Goal: Use online tool/utility: Utilize a website feature to perform a specific function

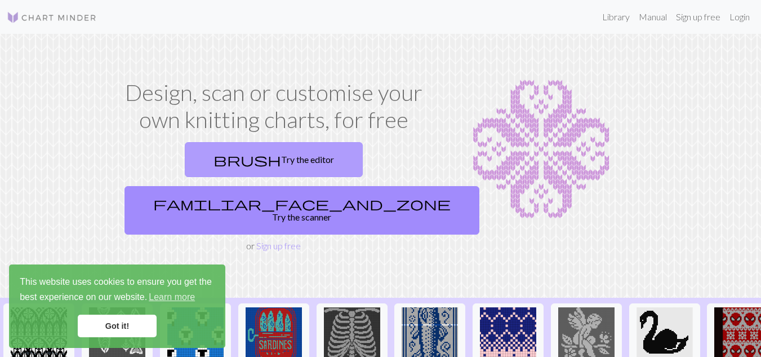
click at [185, 172] on link "brush Try the editor" at bounding box center [274, 159] width 178 height 35
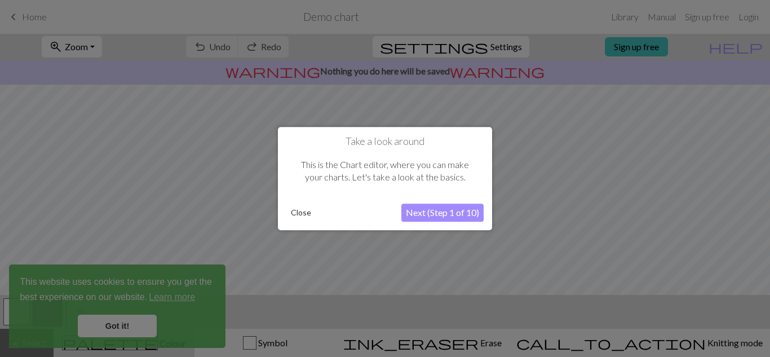
click at [295, 220] on button "Close" at bounding box center [300, 212] width 29 height 17
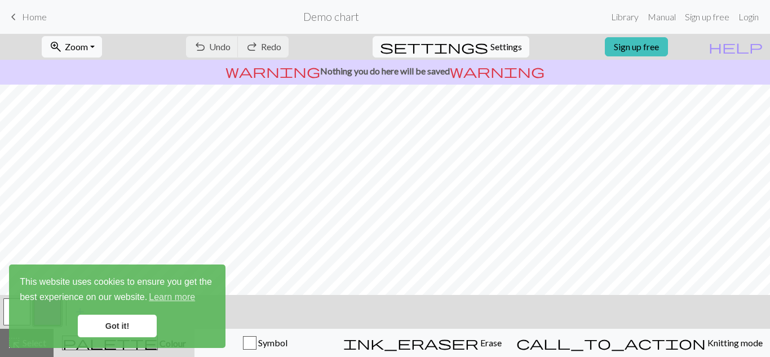
click at [134, 328] on link "Got it!" at bounding box center [117, 326] width 79 height 23
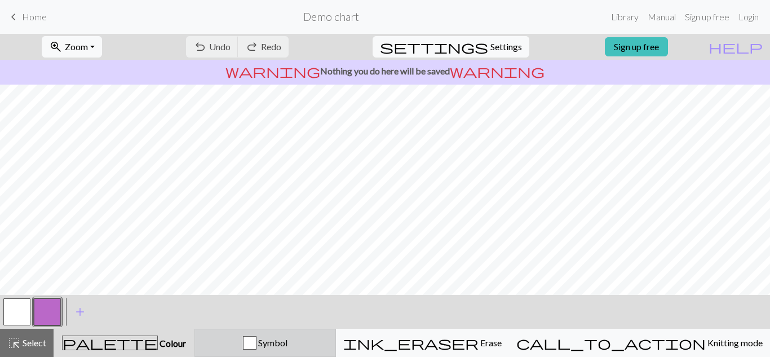
click at [287, 345] on span "Symbol" at bounding box center [271, 342] width 31 height 11
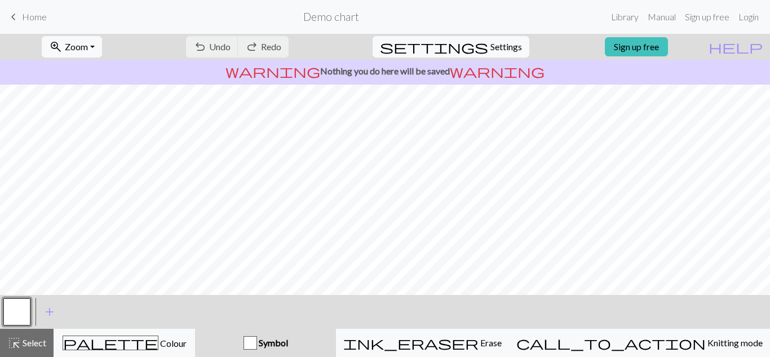
click at [288, 345] on span "Symbol" at bounding box center [272, 342] width 31 height 11
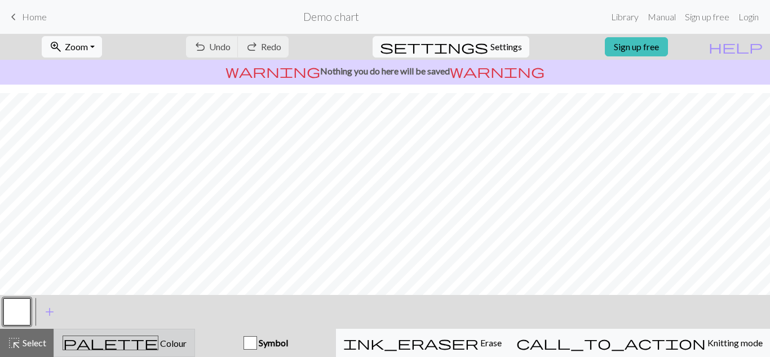
click at [158, 344] on span "Colour" at bounding box center [172, 343] width 28 height 11
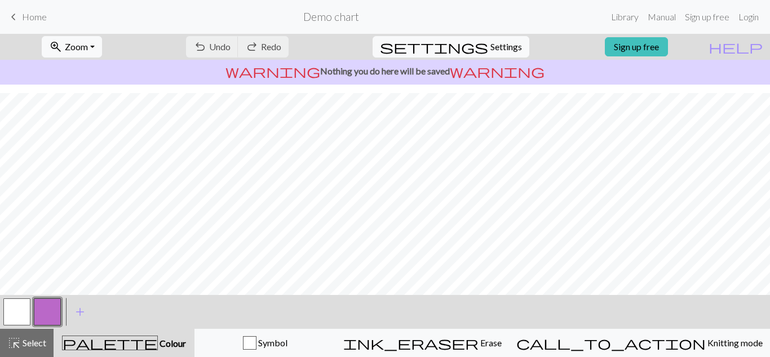
click at [127, 340] on span "palette" at bounding box center [110, 343] width 95 height 16
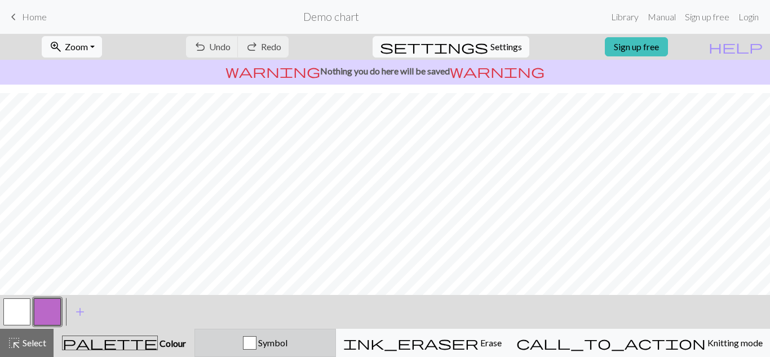
click at [317, 333] on button "Symbol" at bounding box center [264, 343] width 141 height 28
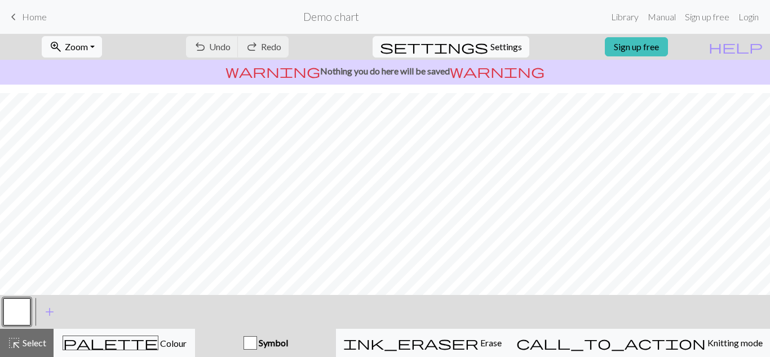
click at [317, 333] on button "Symbol" at bounding box center [265, 343] width 141 height 28
click at [29, 309] on button "button" at bounding box center [16, 311] width 27 height 27
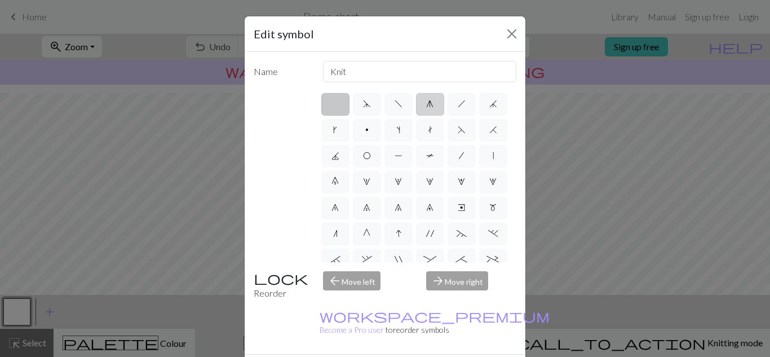
click at [419, 112] on label "g" at bounding box center [430, 104] width 28 height 23
click at [426, 104] on input "g" at bounding box center [429, 100] width 7 height 7
radio input "true"
type input "sk2p"
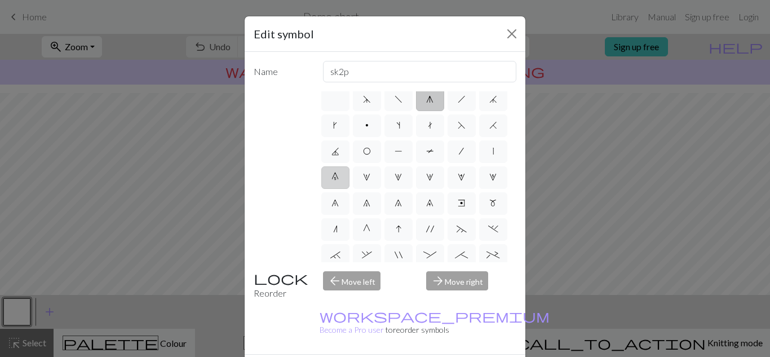
scroll to position [0, 0]
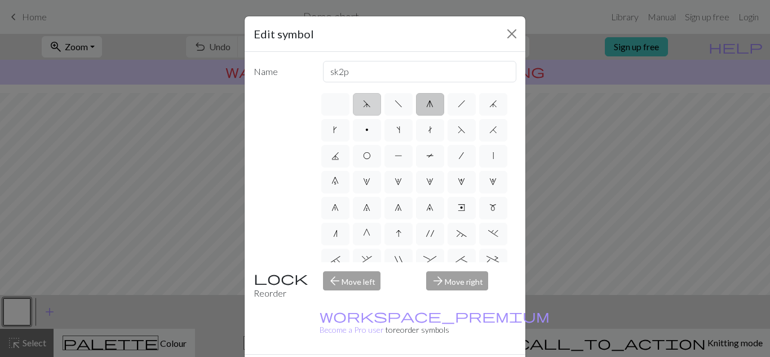
click at [366, 106] on label "d" at bounding box center [367, 104] width 28 height 23
click at [366, 104] on input "d" at bounding box center [366, 100] width 7 height 7
radio input "true"
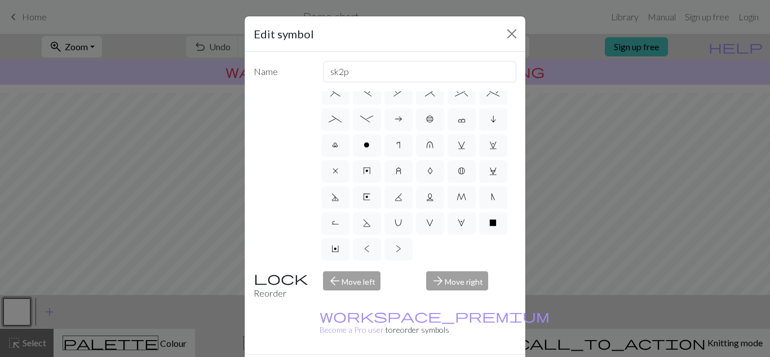
scroll to position [270, 0]
click at [416, 229] on label "V" at bounding box center [430, 223] width 28 height 23
radio input "true"
type input "sl1 purlwise"
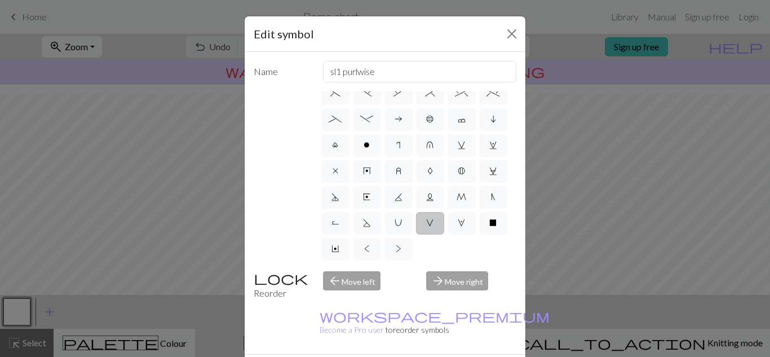
scroll to position [162, 0]
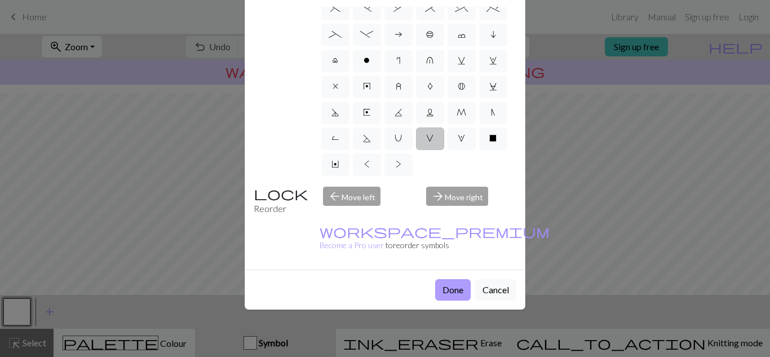
click at [448, 279] on button "Done" at bounding box center [453, 289] width 36 height 21
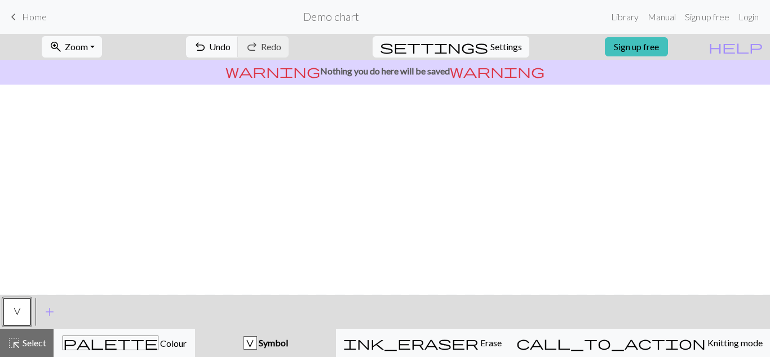
scroll to position [210, 0]
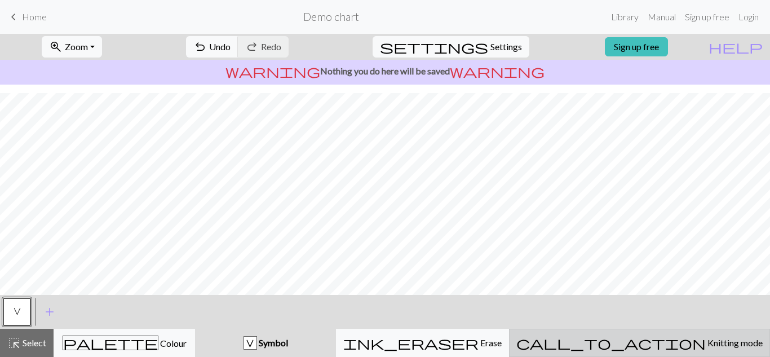
click at [623, 330] on button "call_to_action Knitting mode Knitting mode" at bounding box center [639, 343] width 261 height 28
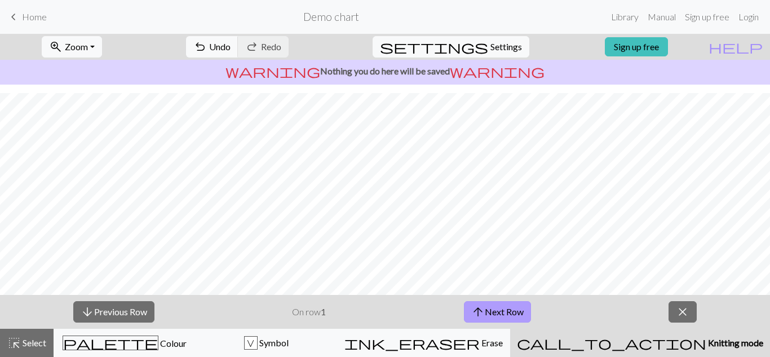
click at [505, 307] on button "arrow_upward Next Row" at bounding box center [497, 311] width 67 height 21
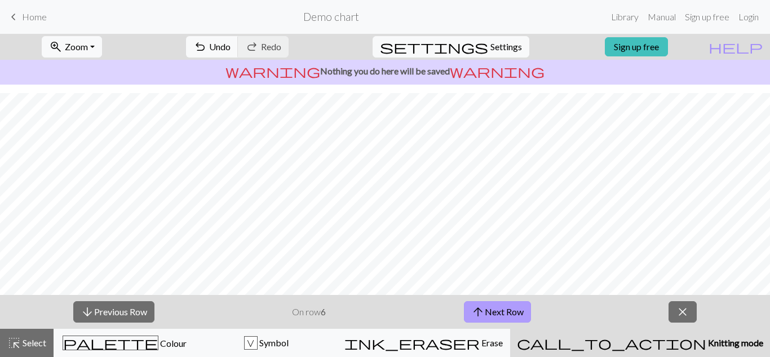
click at [505, 307] on button "arrow_upward Next Row" at bounding box center [497, 311] width 67 height 21
click at [505, 307] on button "arrow_upward Next Row" at bounding box center [499, 311] width 67 height 21
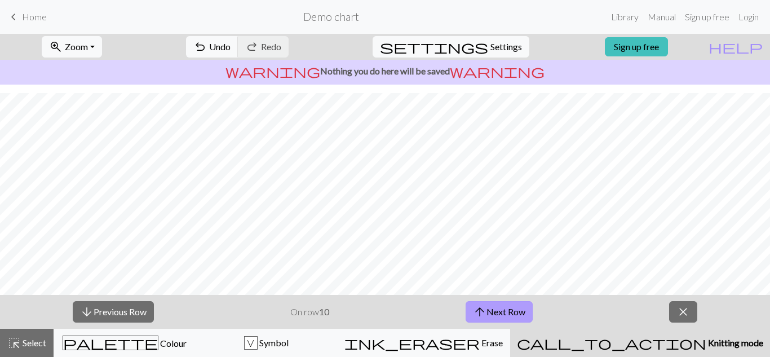
click at [505, 307] on button "arrow_upward Next Row" at bounding box center [499, 311] width 67 height 21
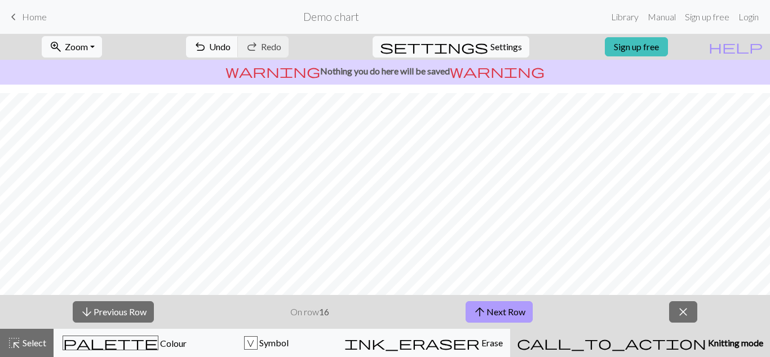
click at [505, 307] on button "arrow_upward Next Row" at bounding box center [499, 311] width 67 height 21
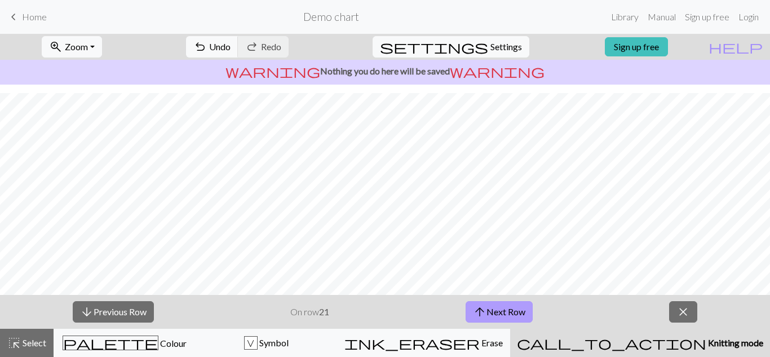
click at [505, 307] on button "arrow_upward Next Row" at bounding box center [499, 311] width 67 height 21
click at [674, 303] on button "close" at bounding box center [683, 311] width 28 height 21
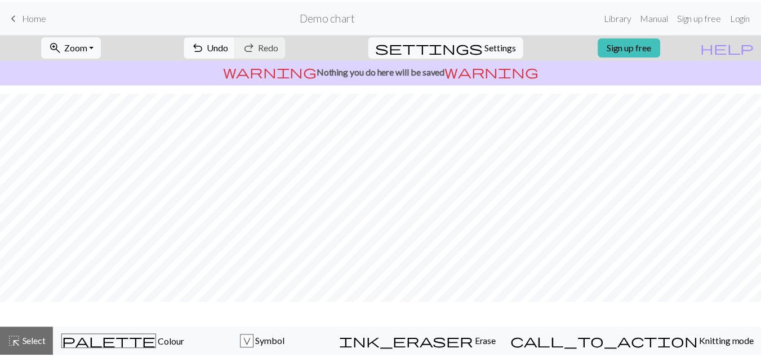
scroll to position [176, 0]
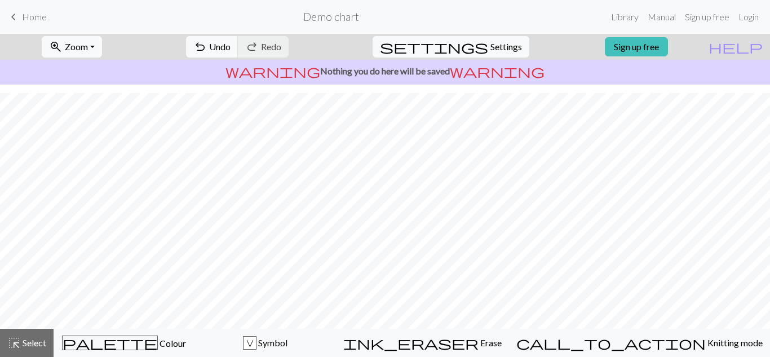
click at [39, 3] on nav "keyboard_arrow_left Home Demo chart Library Manual Sign up free Login" at bounding box center [385, 17] width 770 height 34
click at [37, 9] on link "keyboard_arrow_left Home" at bounding box center [27, 16] width 40 height 19
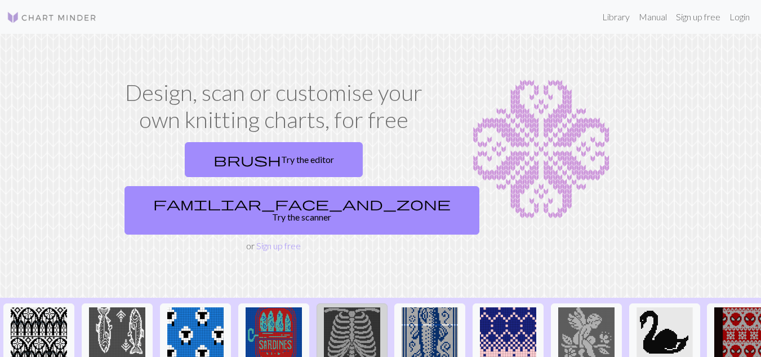
click at [370, 307] on img at bounding box center [352, 335] width 56 height 56
